Goal: Download file/media

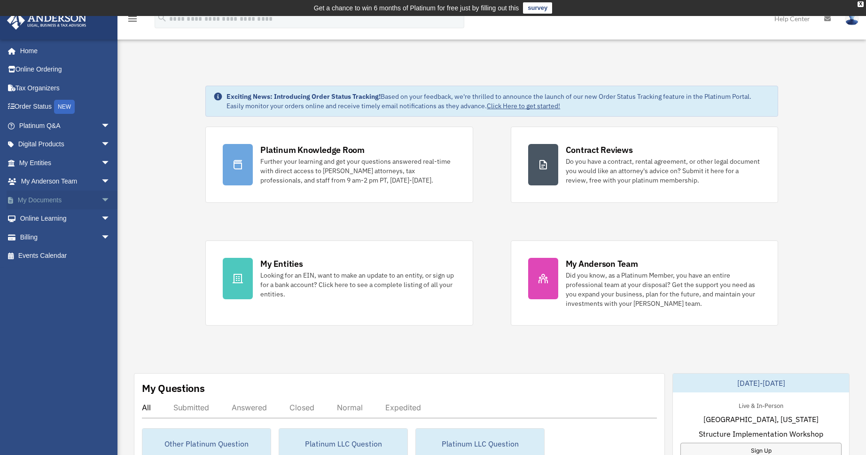
click at [101, 196] on span "arrow_drop_down" at bounding box center [110, 199] width 19 height 19
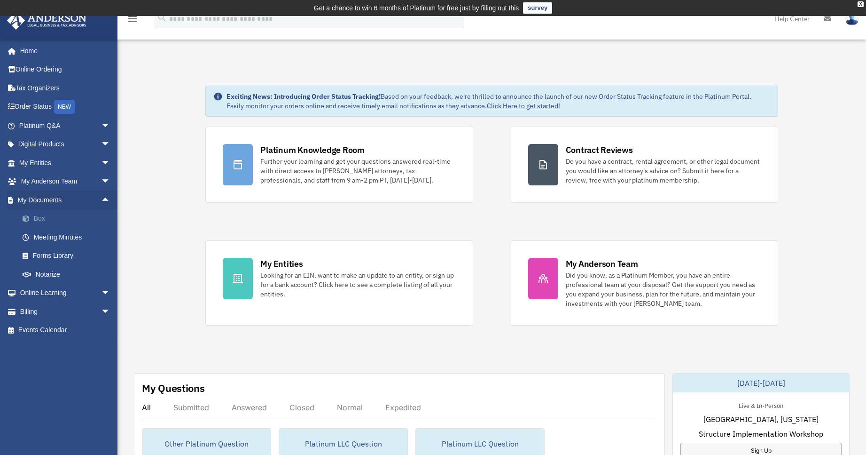
click at [31, 220] on span at bounding box center [31, 218] width 6 height 7
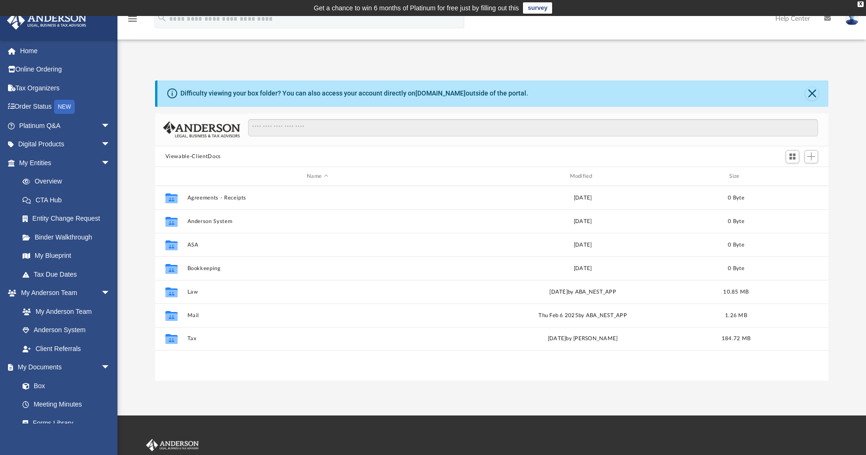
scroll to position [207, 667]
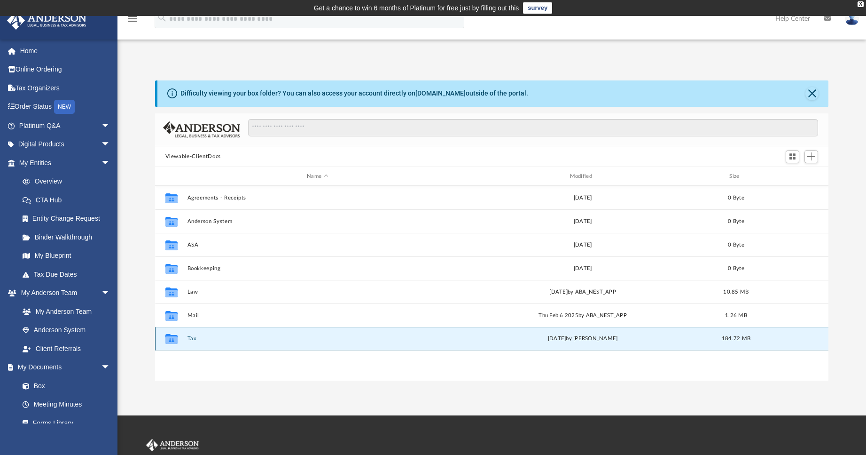
click at [193, 339] on button "Tax" at bounding box center [317, 339] width 261 height 6
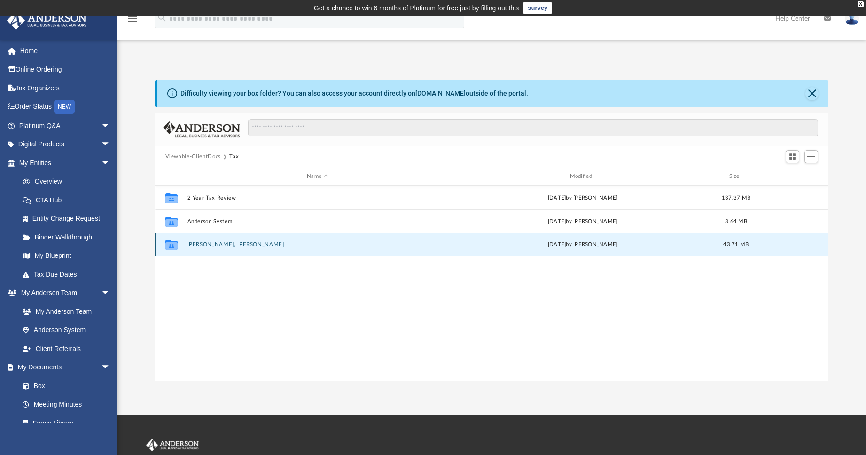
click at [206, 244] on button "[PERSON_NAME], [PERSON_NAME]" at bounding box center [317, 245] width 261 height 6
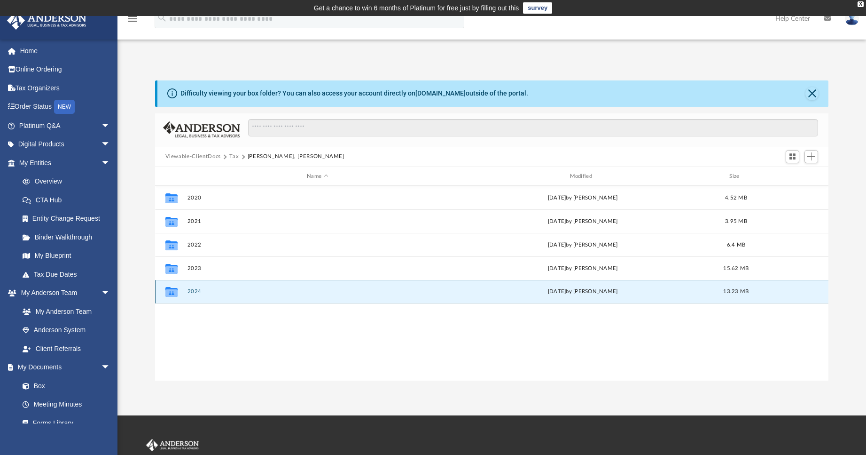
click at [196, 290] on button "2024" at bounding box center [317, 292] width 261 height 6
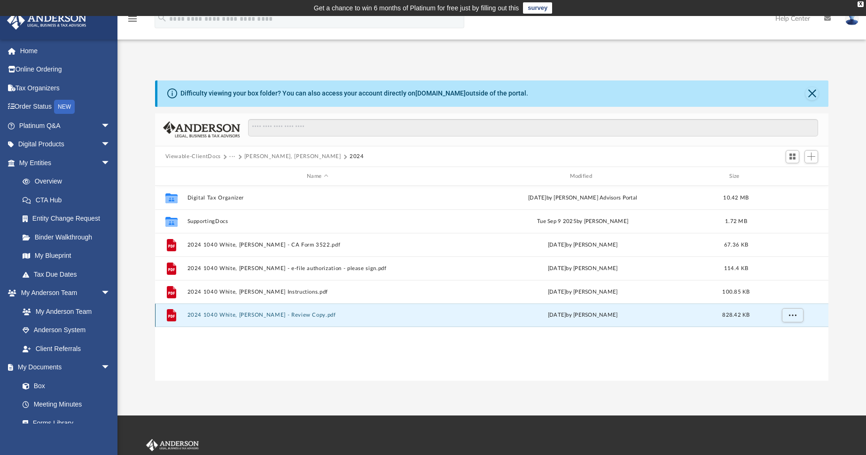
click at [281, 314] on button "2024 1040 White, [PERSON_NAME] - Review Copy.pdf" at bounding box center [317, 315] width 261 height 6
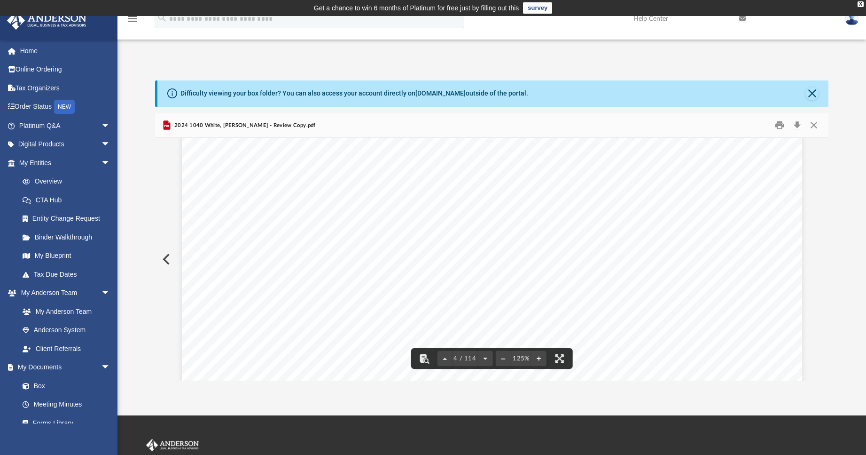
scroll to position [1927, 0]
click at [818, 127] on button "Close" at bounding box center [814, 125] width 17 height 15
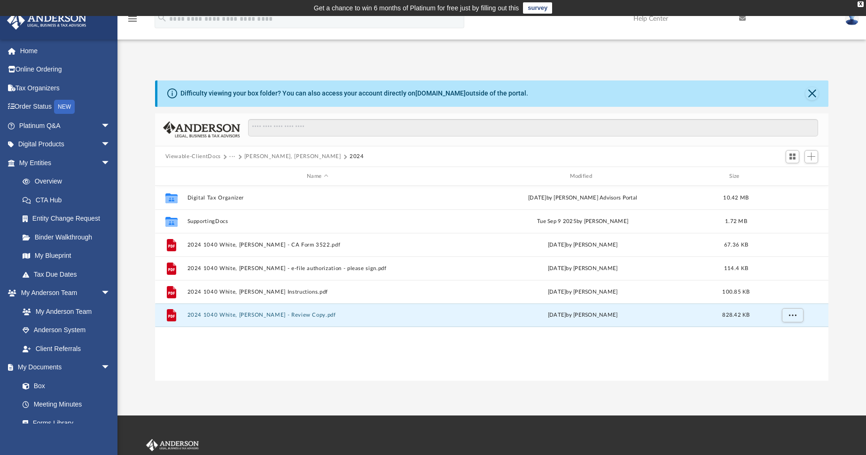
click at [263, 154] on button "[PERSON_NAME], [PERSON_NAME]" at bounding box center [292, 156] width 97 height 8
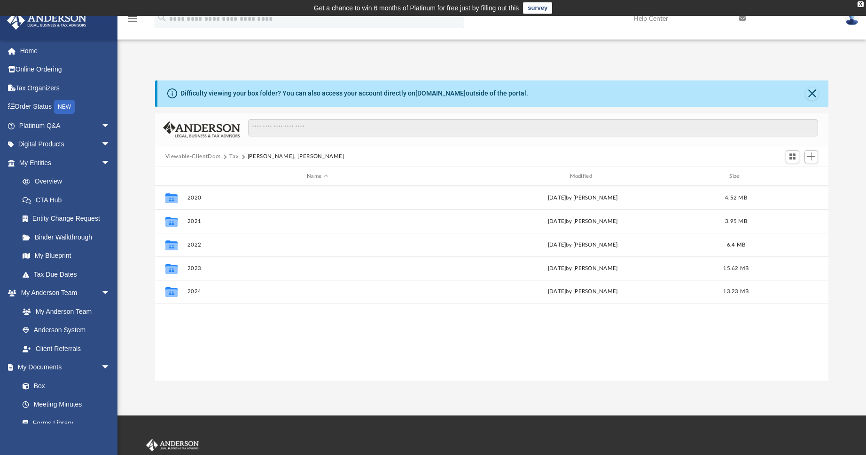
click at [234, 157] on button "Tax" at bounding box center [233, 156] width 9 height 8
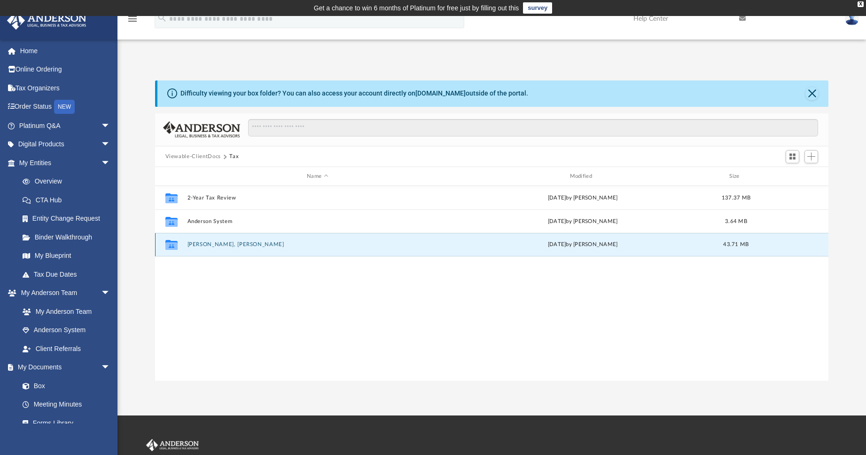
click at [200, 244] on button "[PERSON_NAME], [PERSON_NAME]" at bounding box center [317, 245] width 261 height 6
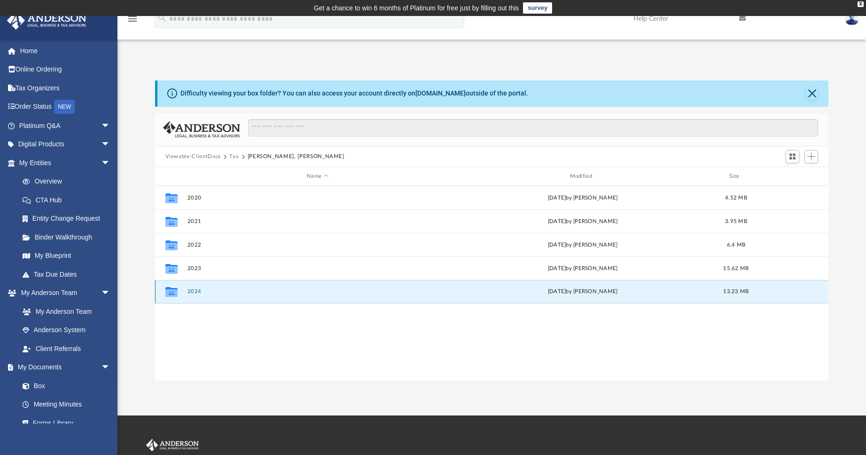
click at [194, 293] on button "2024" at bounding box center [317, 292] width 261 height 6
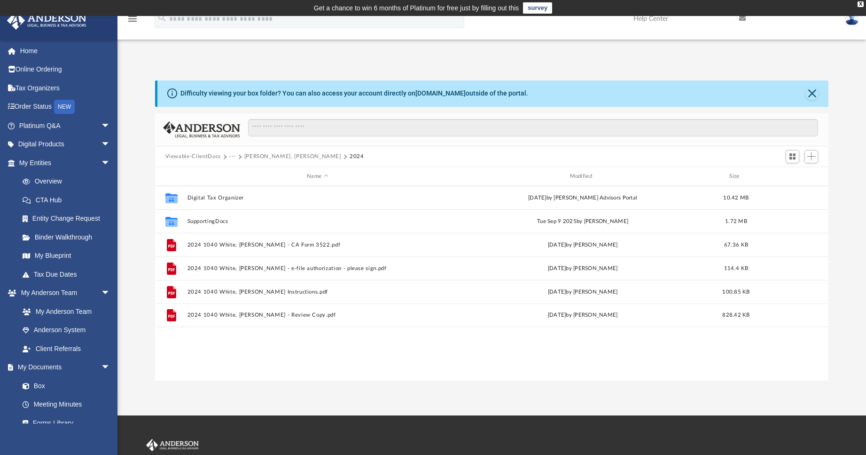
click at [268, 157] on button "[PERSON_NAME], [PERSON_NAME]" at bounding box center [292, 156] width 97 height 8
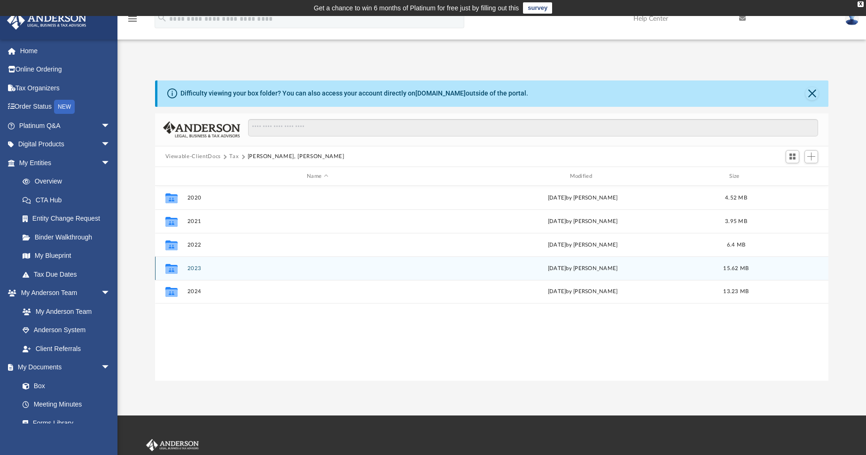
click at [192, 269] on button "2023" at bounding box center [317, 268] width 261 height 6
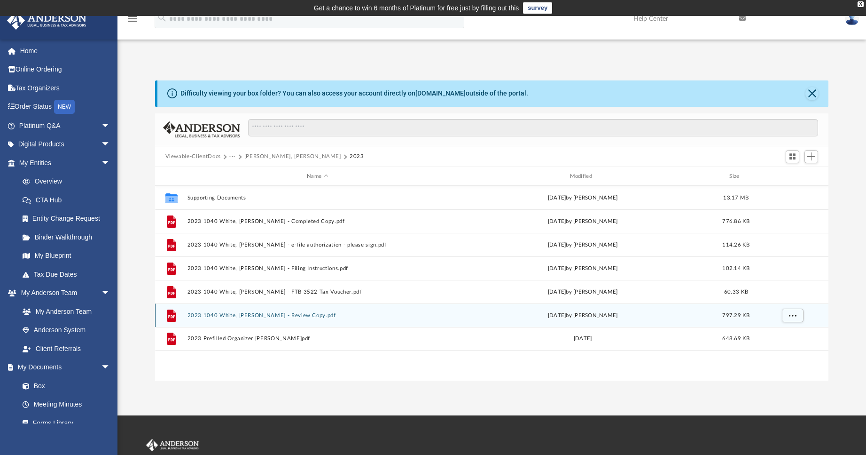
click at [230, 313] on button "2023 1040 White, [PERSON_NAME] - Review Copy.pdf" at bounding box center [317, 315] width 261 height 6
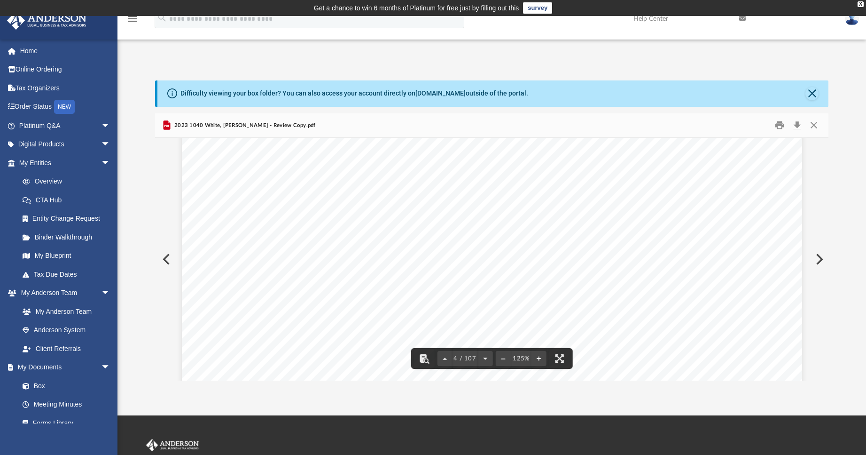
scroll to position [1880, 0]
